Goal: Obtain resource: Obtain resource

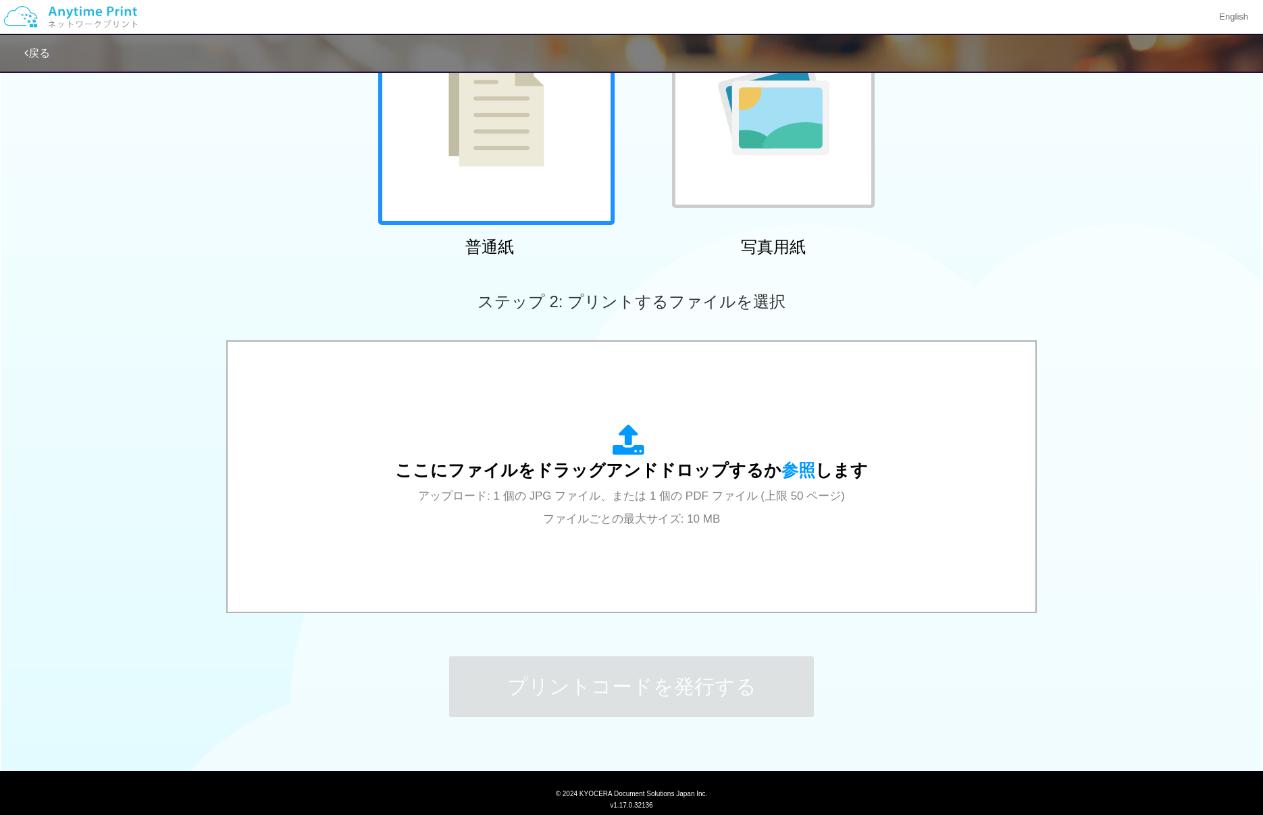
scroll to position [212, 0]
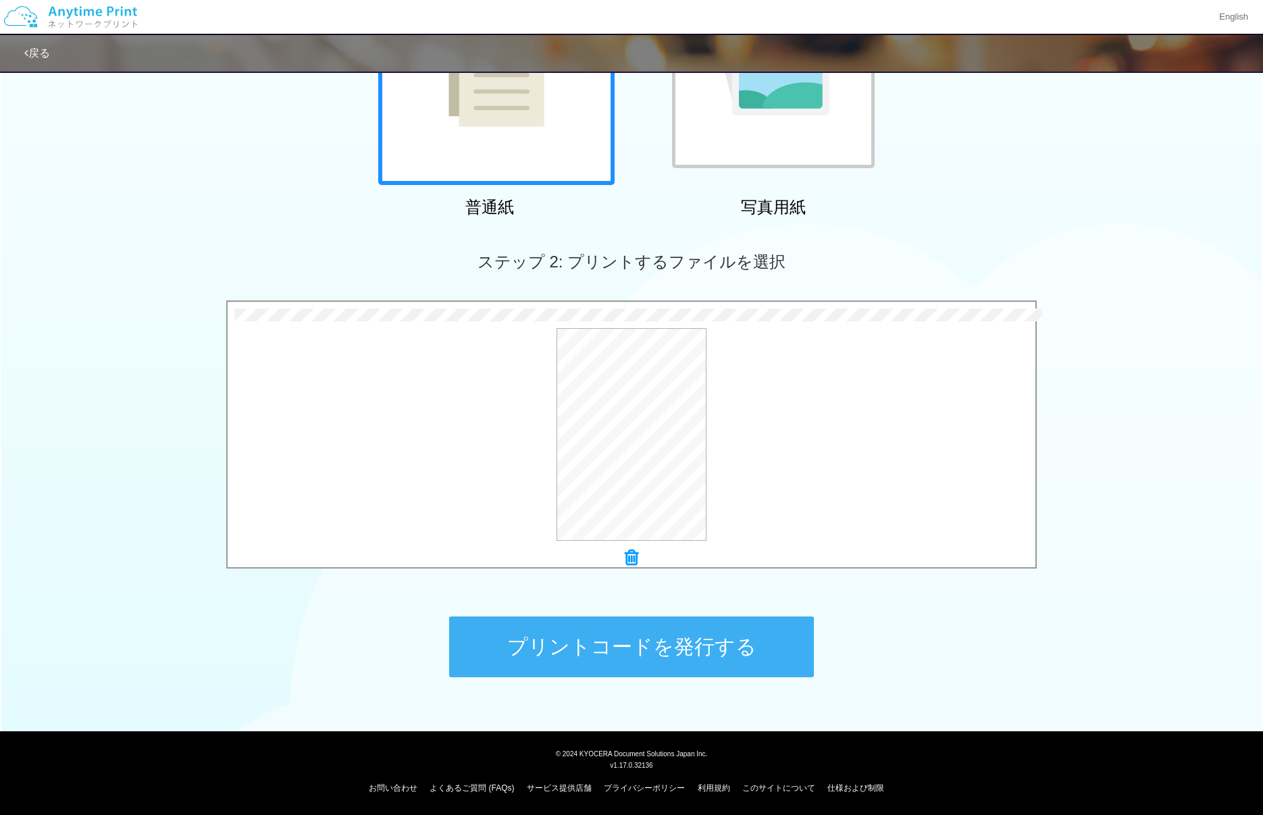
click at [656, 650] on button "プリントコードを発行する" at bounding box center [631, 647] width 365 height 61
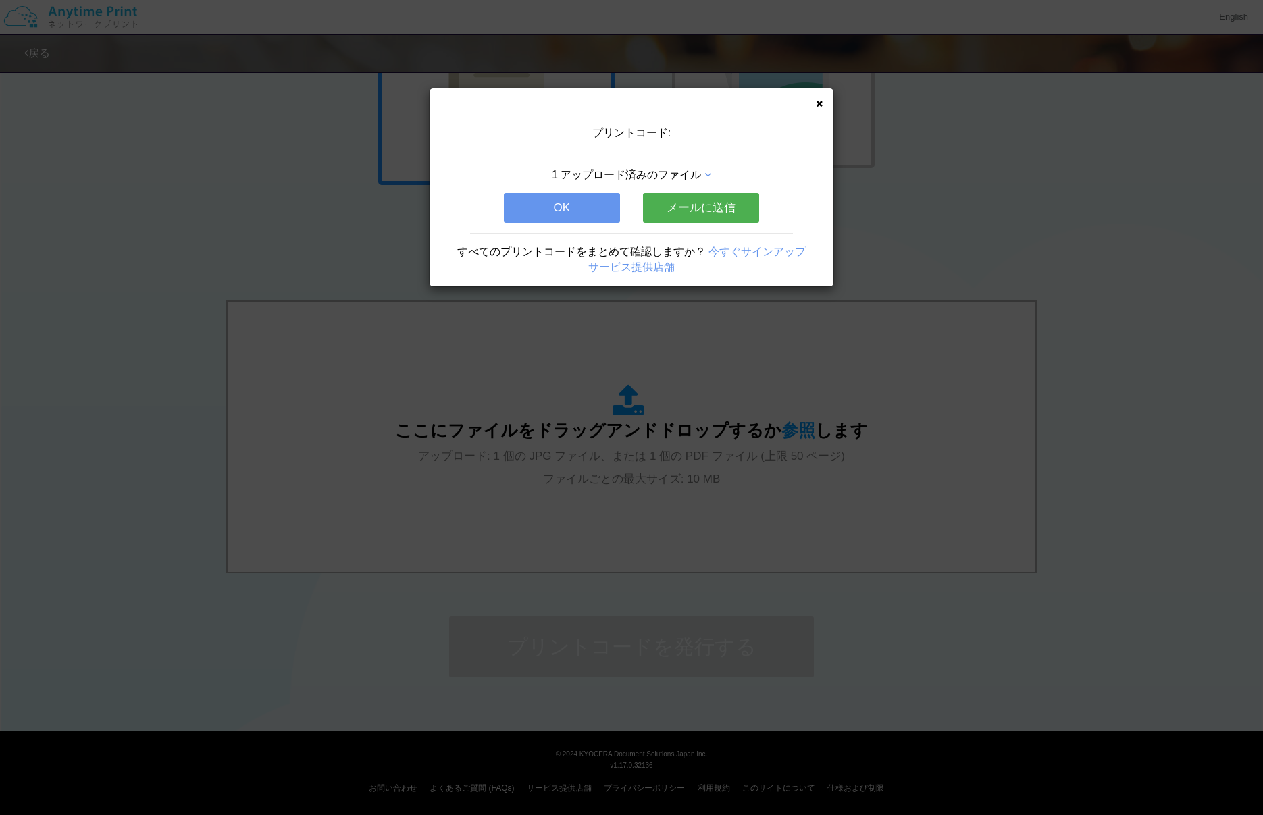
scroll to position [0, 0]
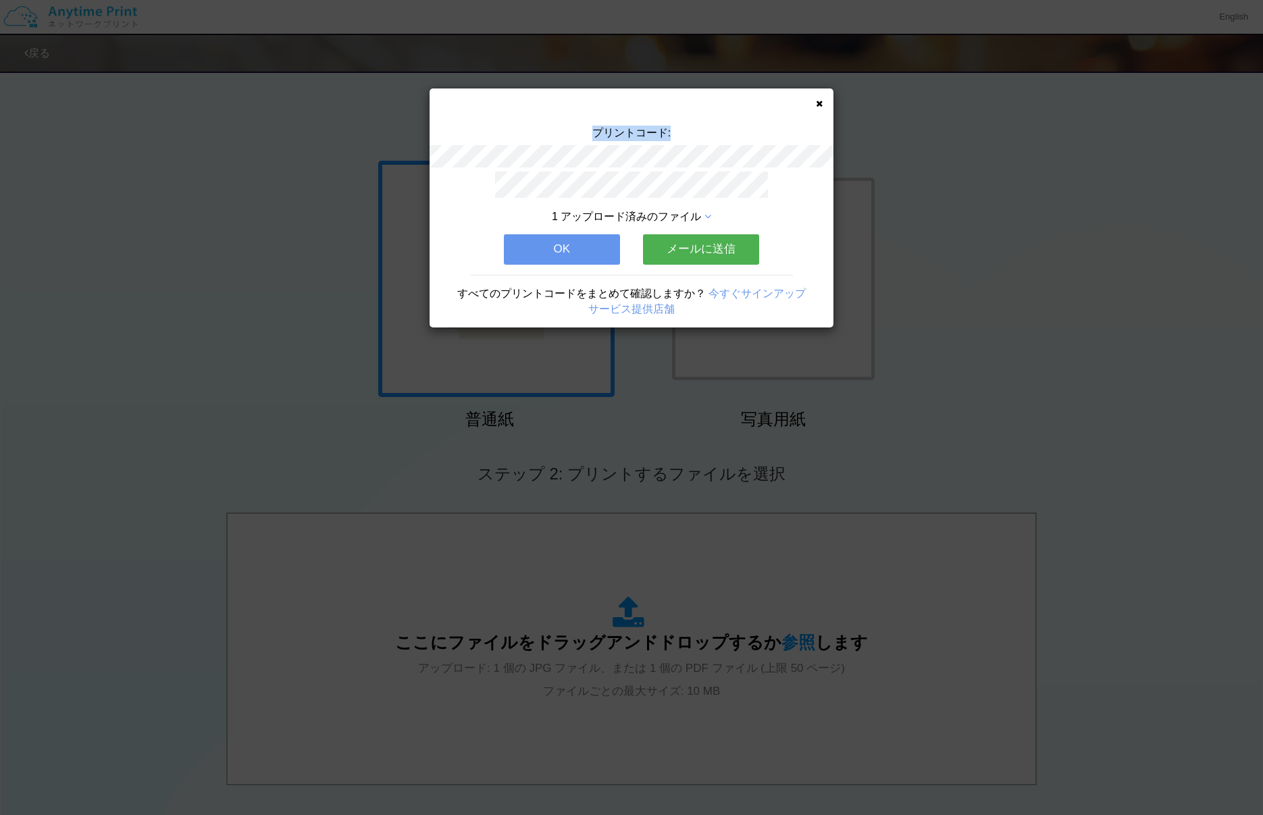
drag, startPoint x: 586, startPoint y: 126, endPoint x: 684, endPoint y: 130, distance: 98.0
click at [684, 130] on div "プリントコード:" at bounding box center [632, 149] width 404 height 46
copy span "プリントコード:"
click at [819, 103] on icon at bounding box center [819, 103] width 7 height 9
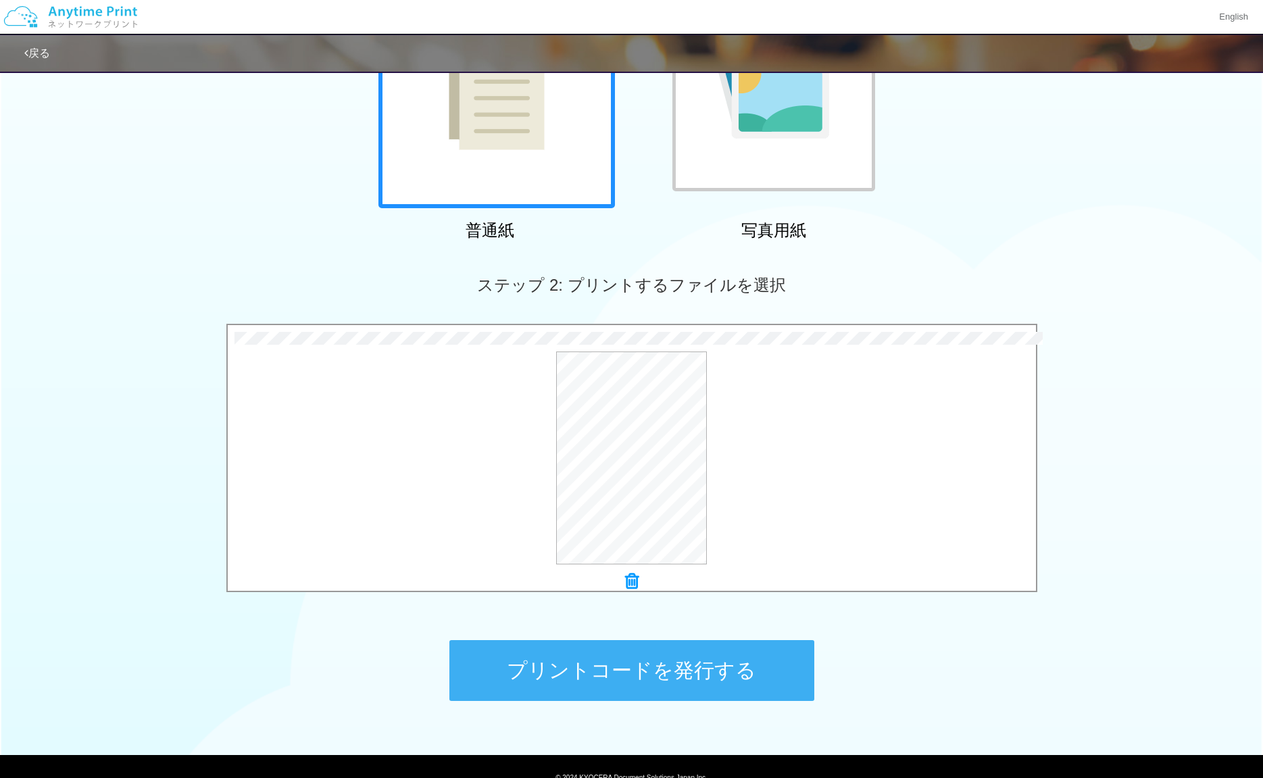
scroll to position [191, 0]
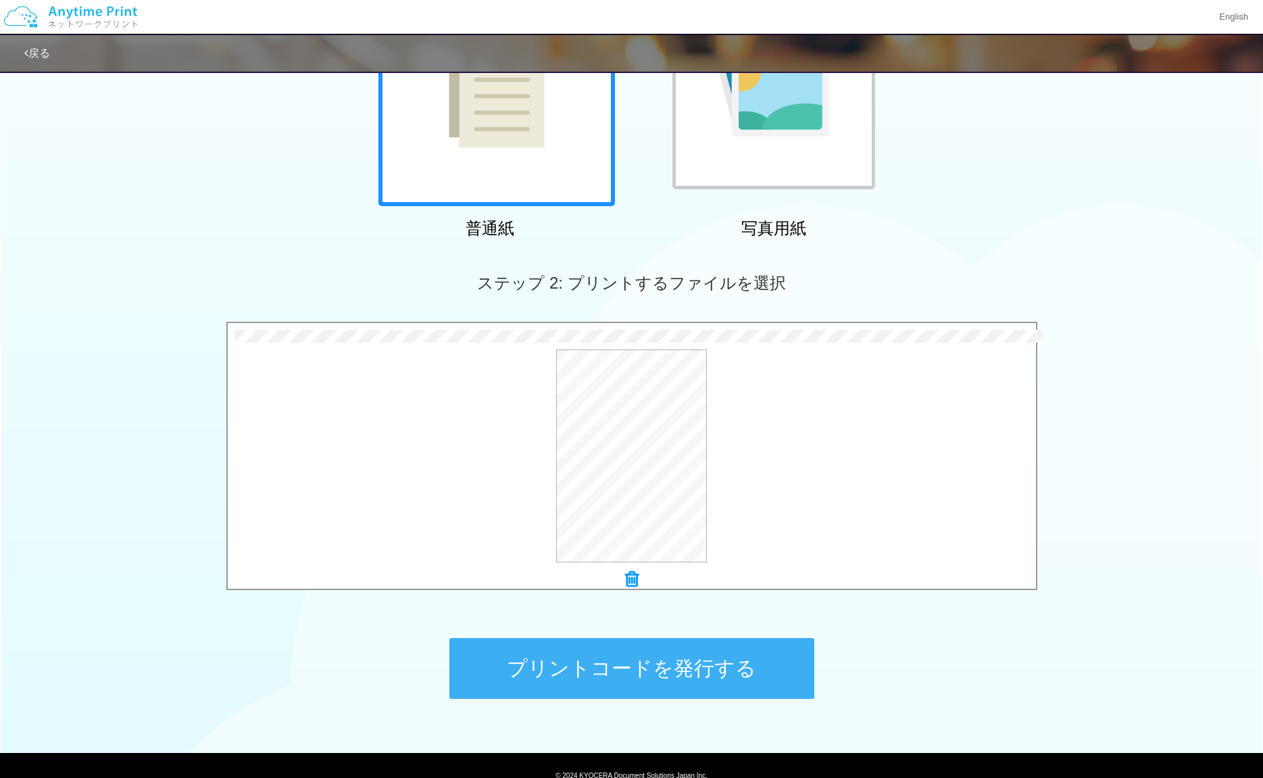
click at [686, 664] on button "プリントコードを発行する" at bounding box center [631, 668] width 365 height 61
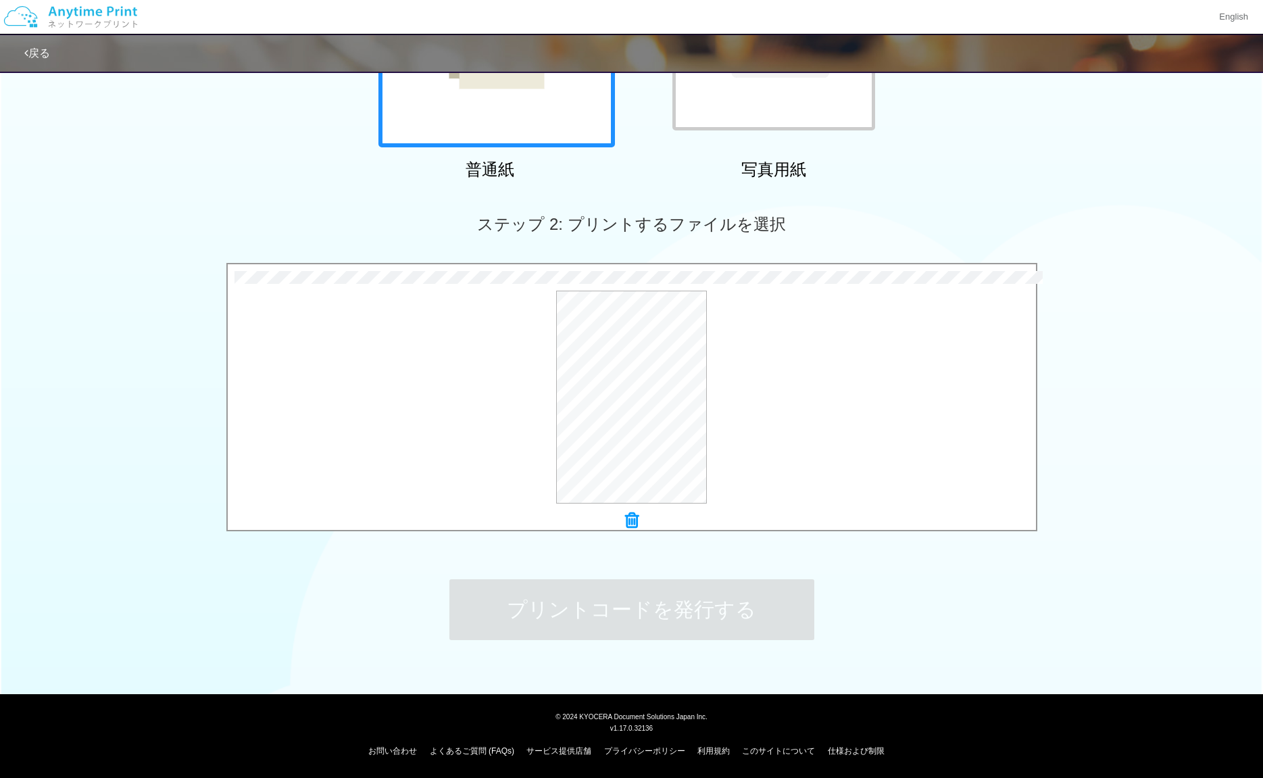
scroll to position [0, 0]
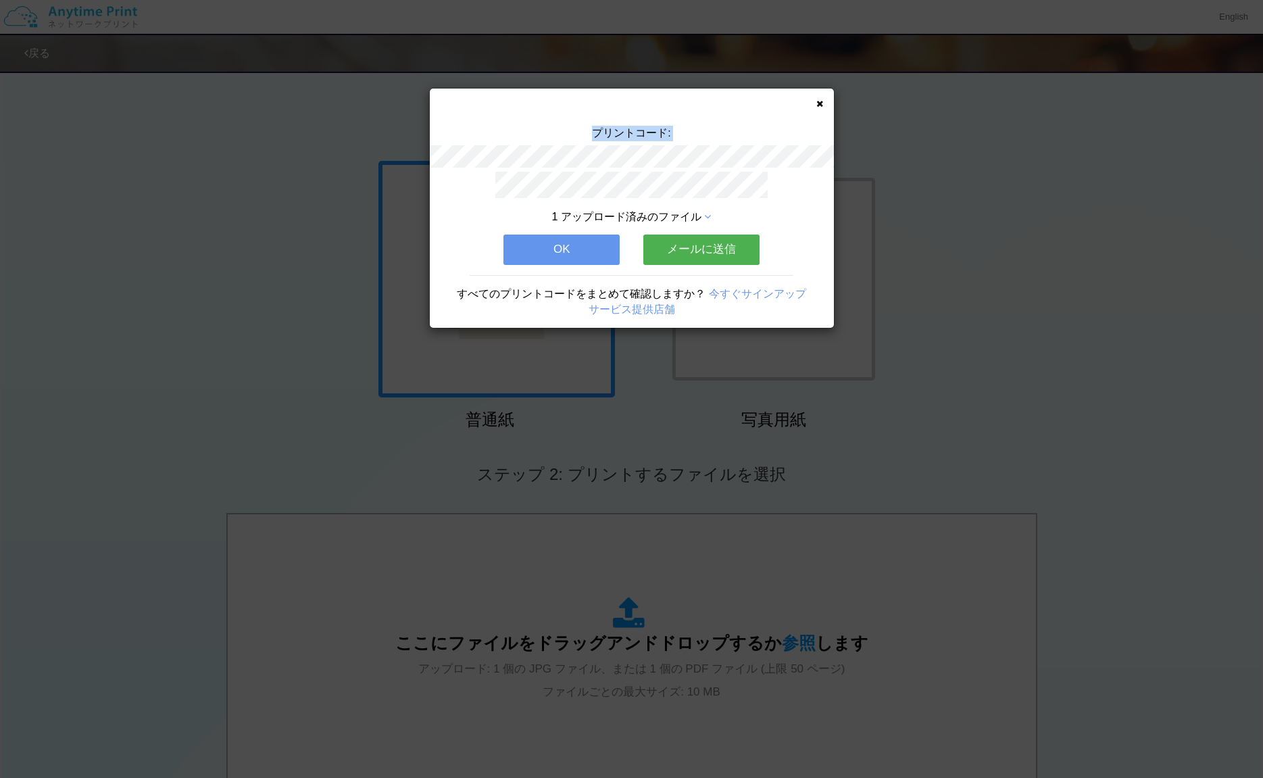
click at [704, 156] on div "プリントコード:" at bounding box center [632, 149] width 404 height 46
copy div "プリントコード:"
click at [572, 252] on button "OK" at bounding box center [561, 249] width 116 height 30
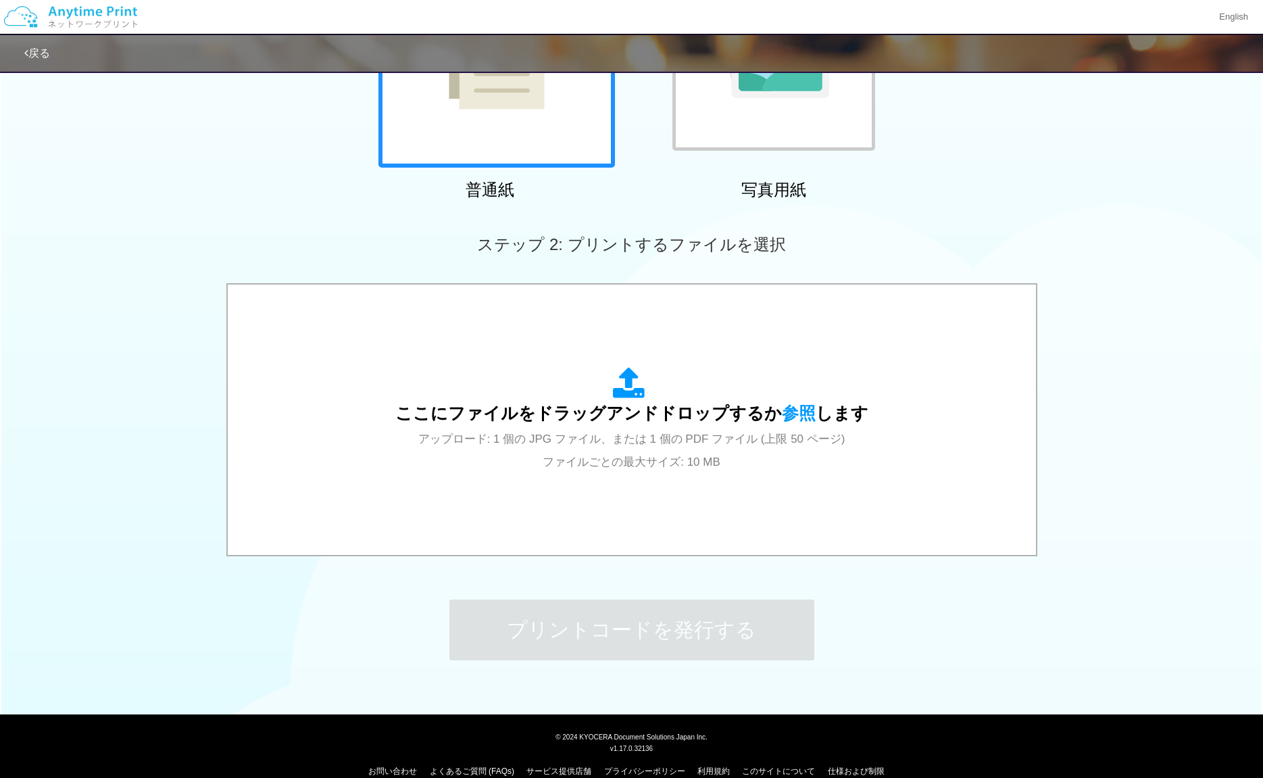
scroll to position [230, 0]
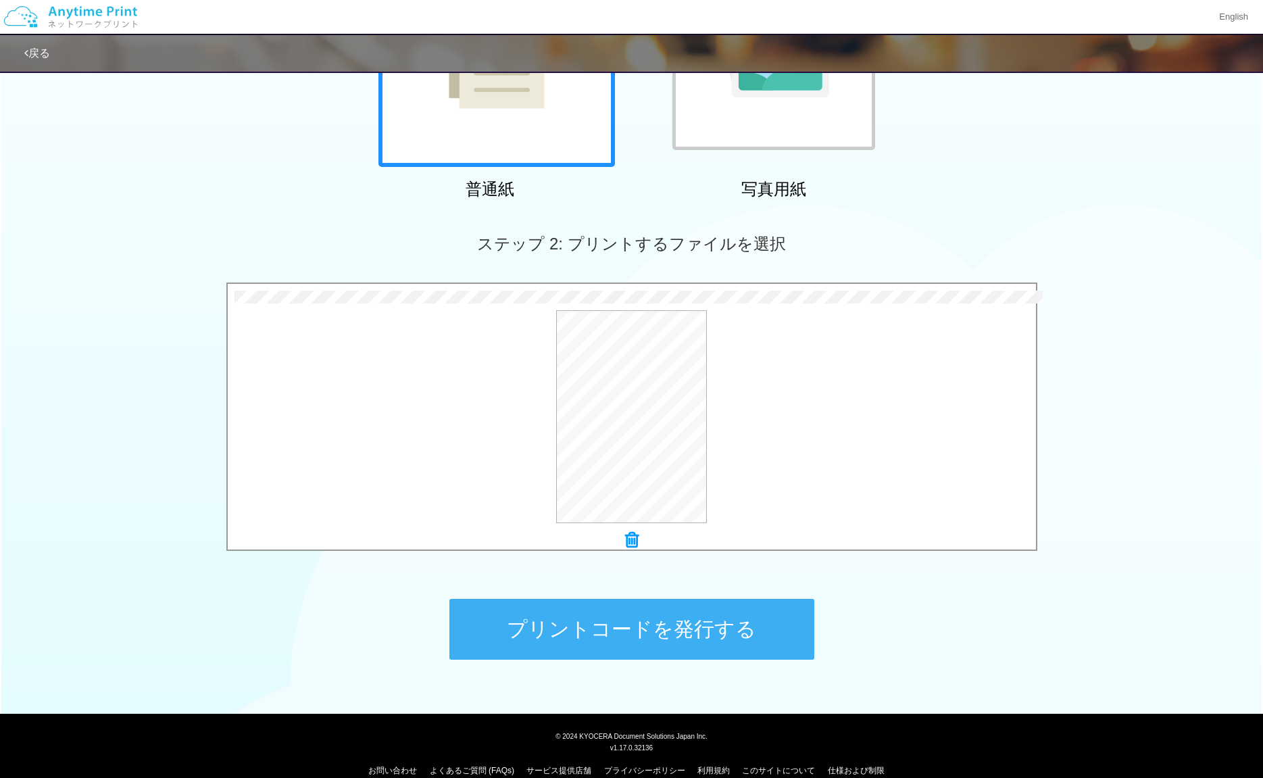
click at [669, 637] on button "プリントコードを発行する" at bounding box center [631, 629] width 365 height 61
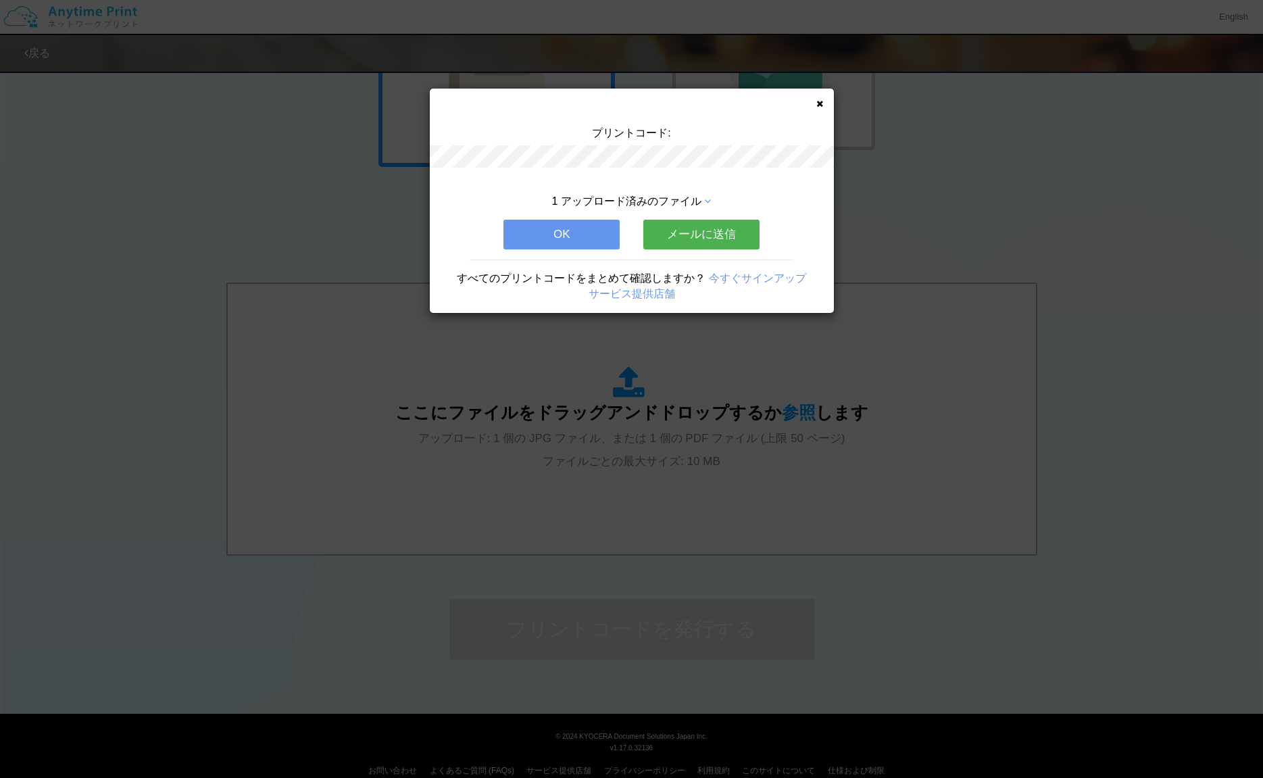
scroll to position [0, 0]
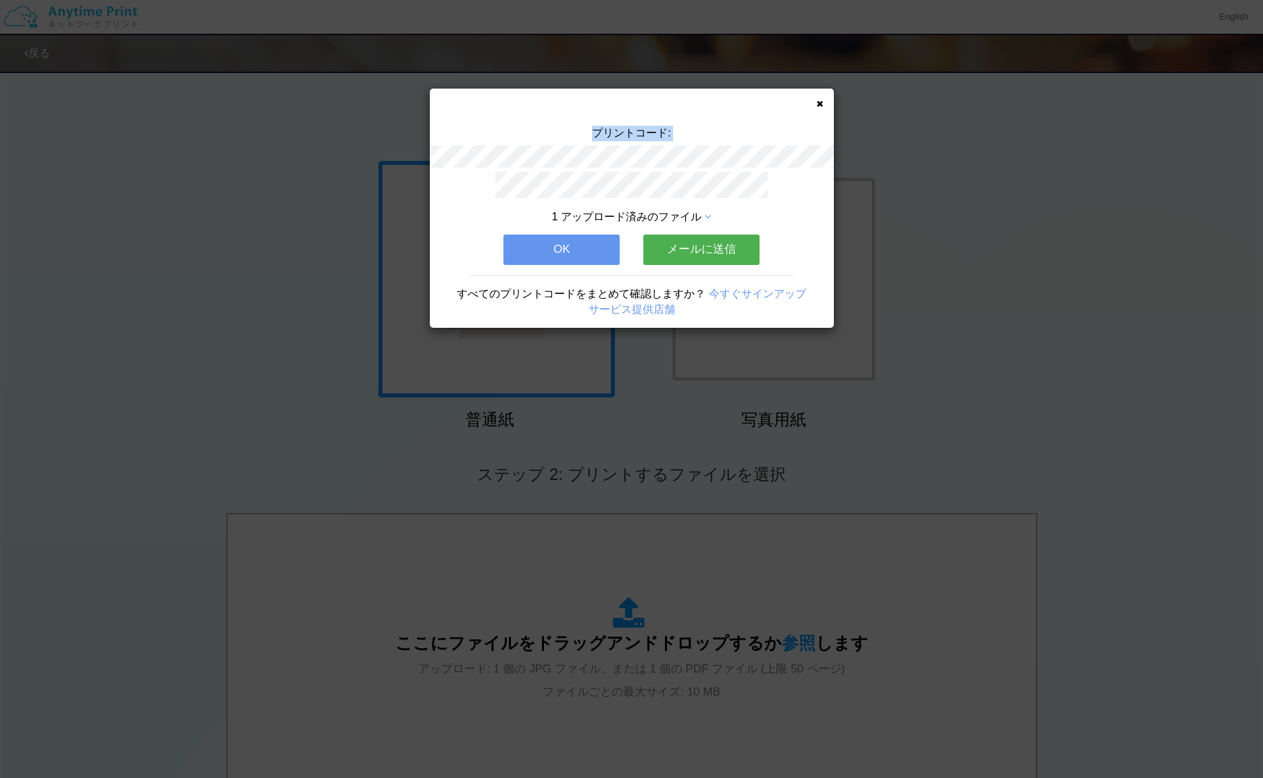
click at [700, 156] on div "プリントコード:" at bounding box center [632, 149] width 404 height 46
copy div "プリントコード:"
click at [818, 103] on icon at bounding box center [819, 103] width 7 height 9
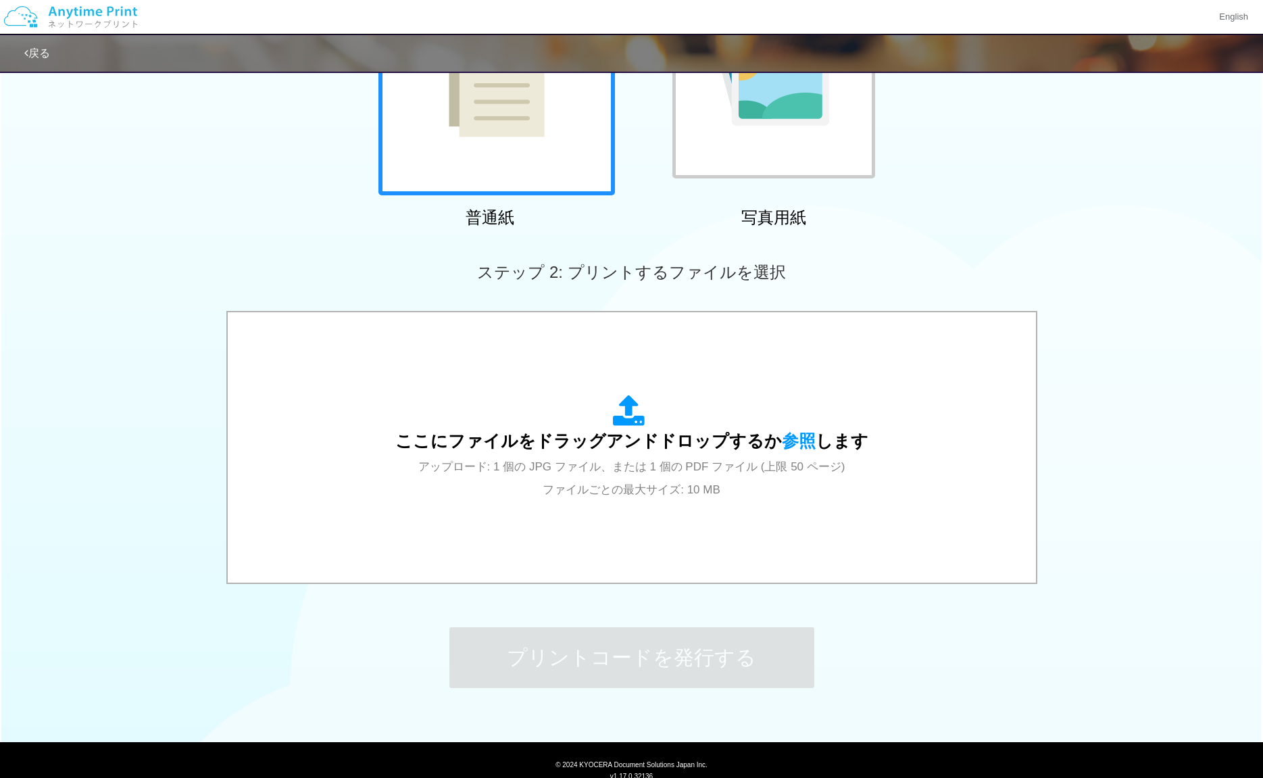
scroll to position [238, 0]
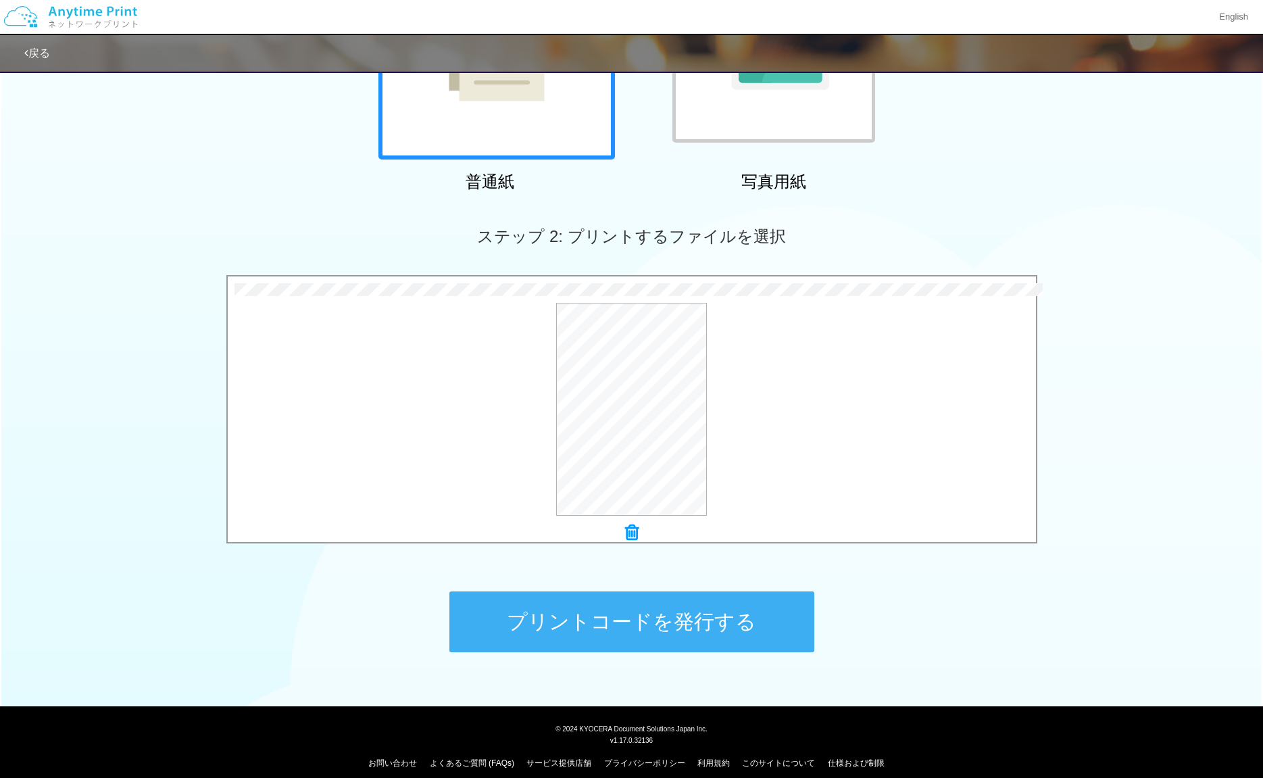
click at [671, 626] on button "プリントコードを発行する" at bounding box center [631, 621] width 365 height 61
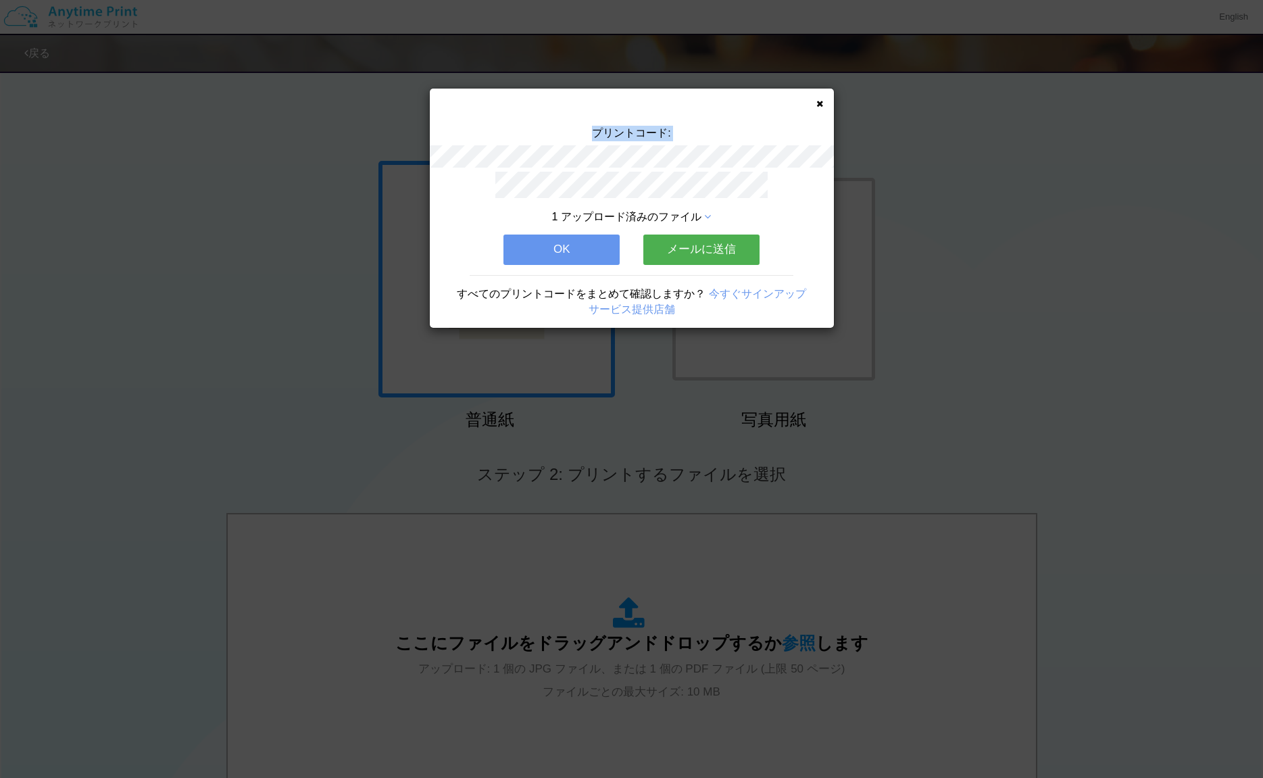
click at [695, 154] on div "プリントコード:" at bounding box center [632, 149] width 404 height 46
copy div "プリントコード:"
click at [819, 103] on icon at bounding box center [819, 103] width 7 height 9
